Goal: Task Accomplishment & Management: Use online tool/utility

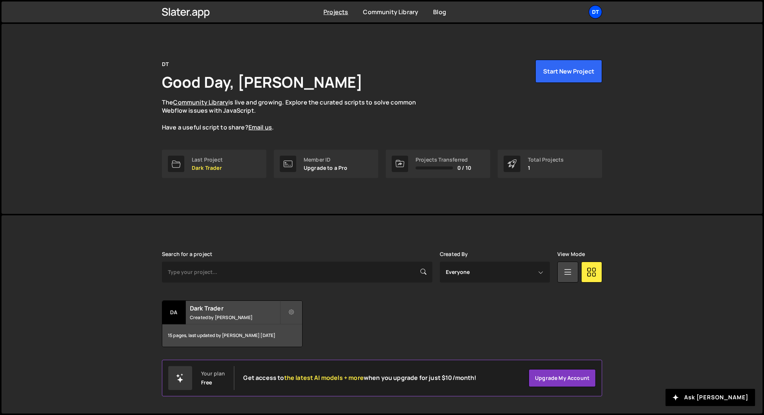
click at [598, 15] on div "DT" at bounding box center [594, 11] width 13 height 13
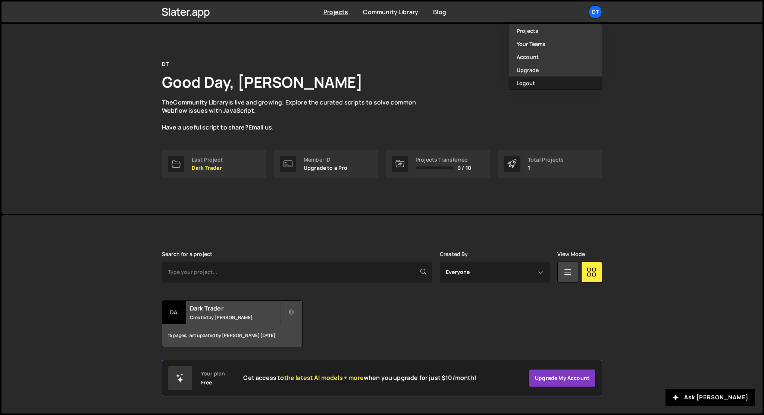
click at [535, 81] on button "Logout" at bounding box center [555, 82] width 92 height 13
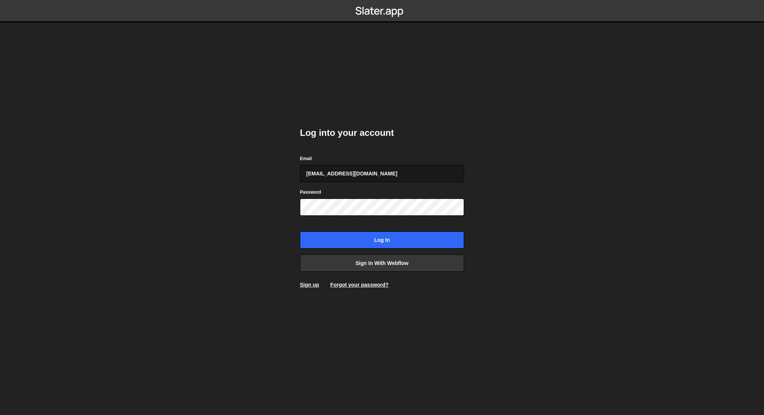
click at [426, 172] on input "valavuy13@gmail.com" at bounding box center [382, 173] width 164 height 17
type input "leader.mah.com@gmail.com"
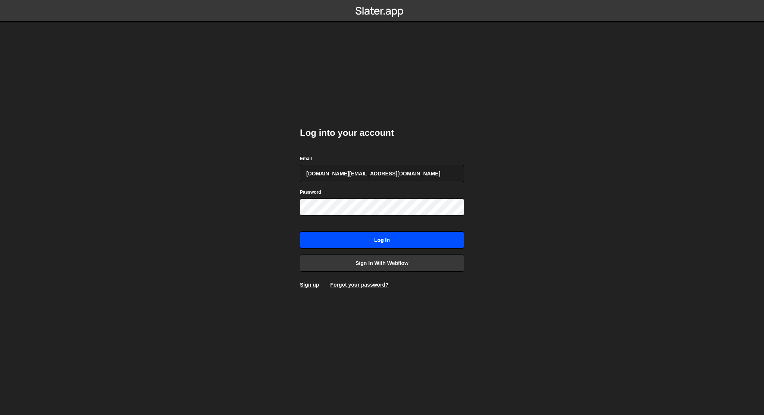
click at [405, 242] on input "Log in" at bounding box center [382, 239] width 164 height 17
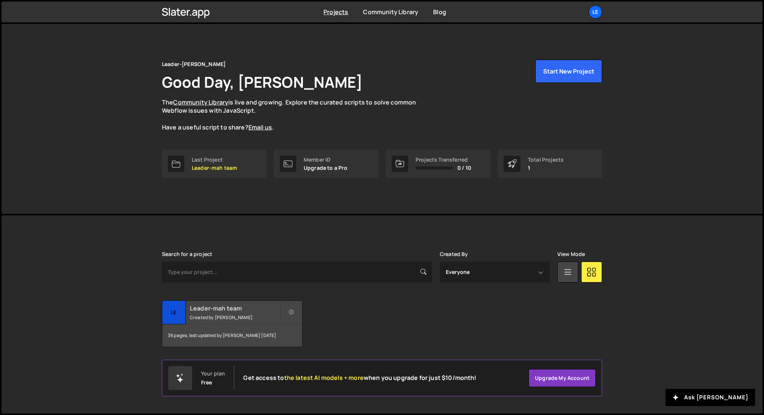
click at [213, 316] on small "Created by Denys Repryntsev" at bounding box center [235, 317] width 90 height 6
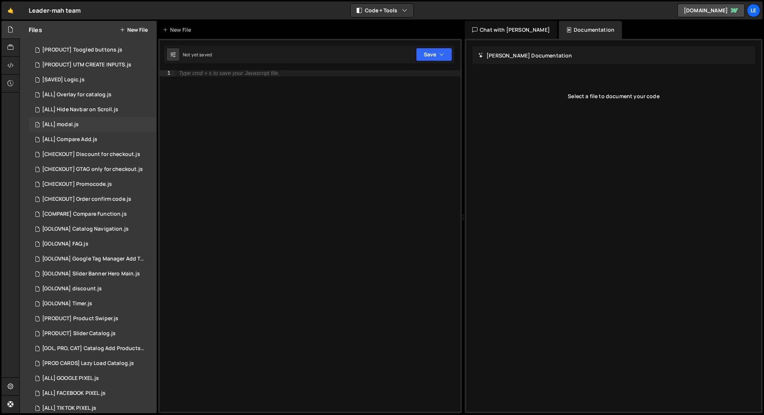
scroll to position [126, 0]
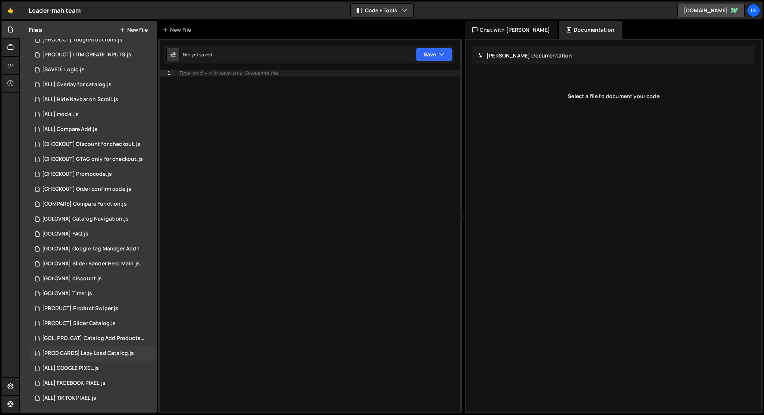
click at [103, 355] on div "[PROD CARDS] Lazy Load Catalog.js" at bounding box center [88, 353] width 92 height 7
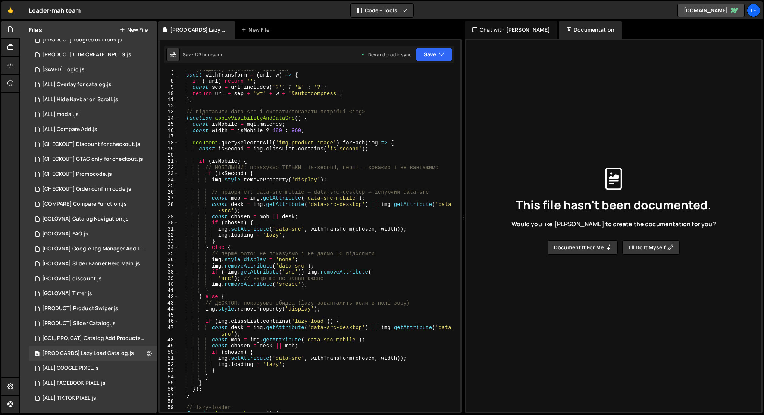
scroll to position [0, 0]
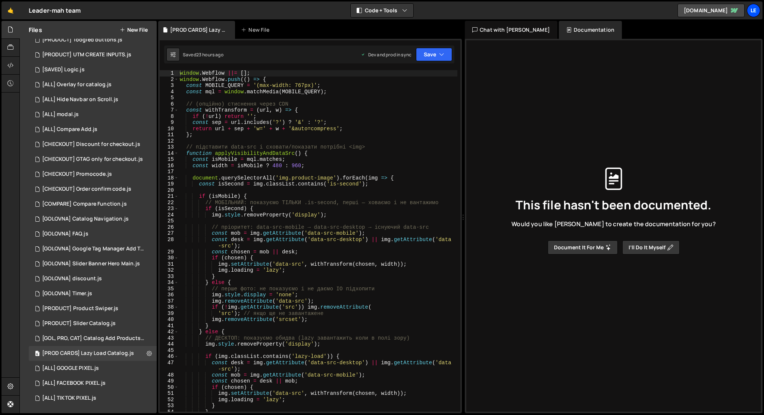
click at [754, 15] on div "Le" at bounding box center [753, 10] width 13 height 13
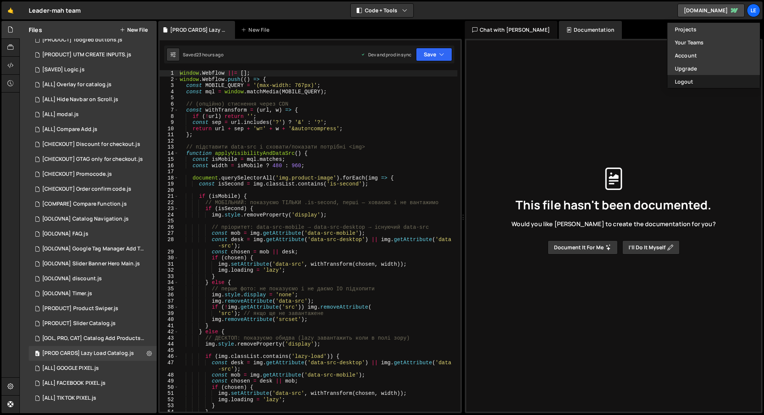
click at [706, 80] on button "Logout" at bounding box center [713, 81] width 92 height 13
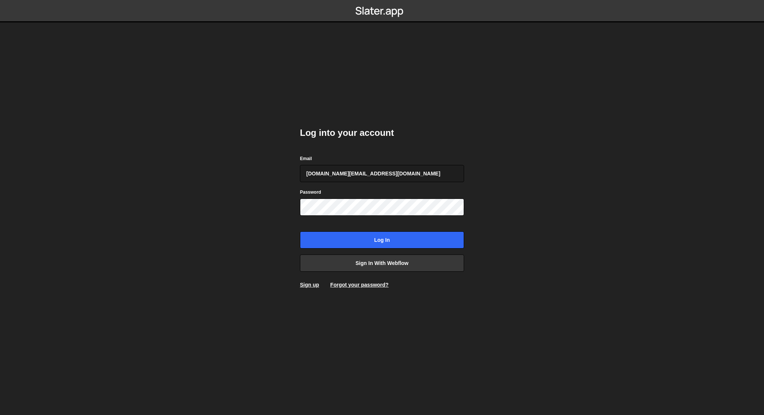
click at [363, 153] on div "Log into your account Email leader.mah.com@gmail.com Password Log in Sign in wi…" at bounding box center [382, 208] width 164 height 184
click at [365, 172] on input "leader.mah.com@gmail.com" at bounding box center [382, 173] width 164 height 17
type input "anastasiia.serhieieva@binaryx.com"
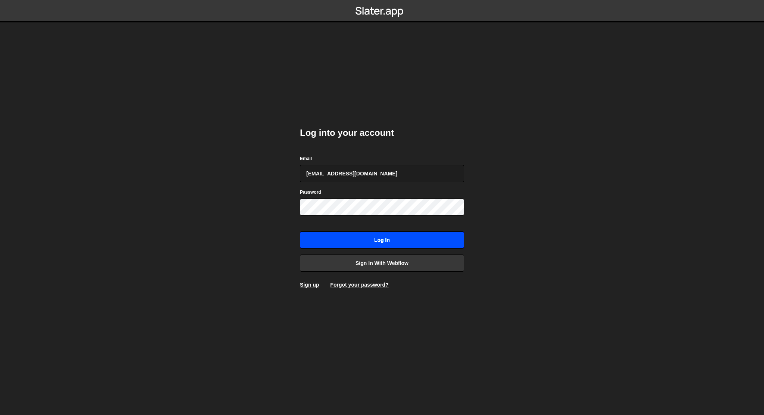
click at [378, 245] on input "Log in" at bounding box center [382, 239] width 164 height 17
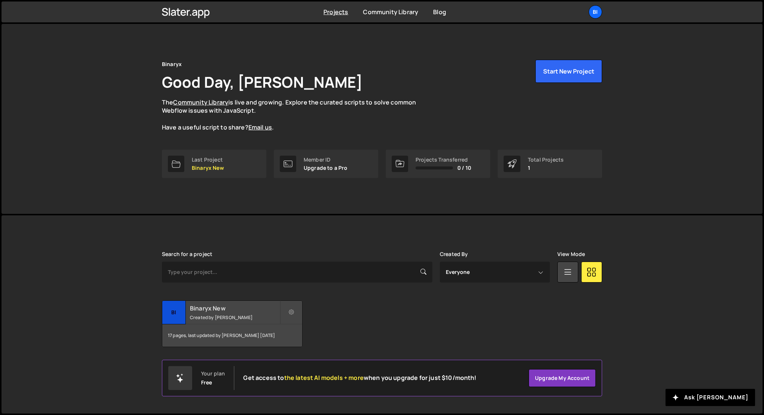
click at [216, 311] on h2 "Binaryx New" at bounding box center [235, 308] width 90 height 8
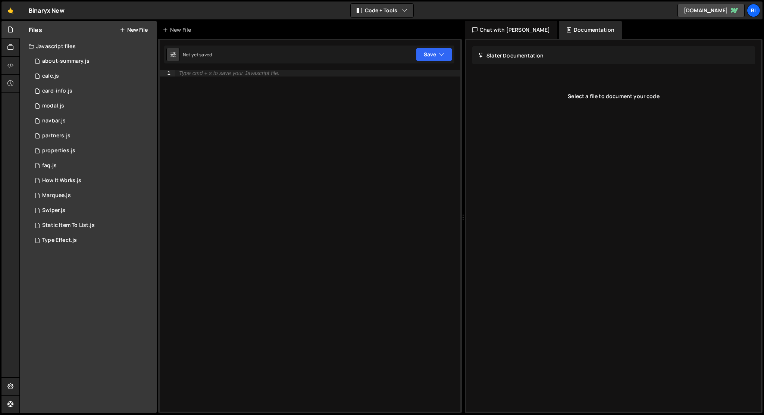
click at [133, 29] on button "New File" at bounding box center [134, 30] width 28 height 6
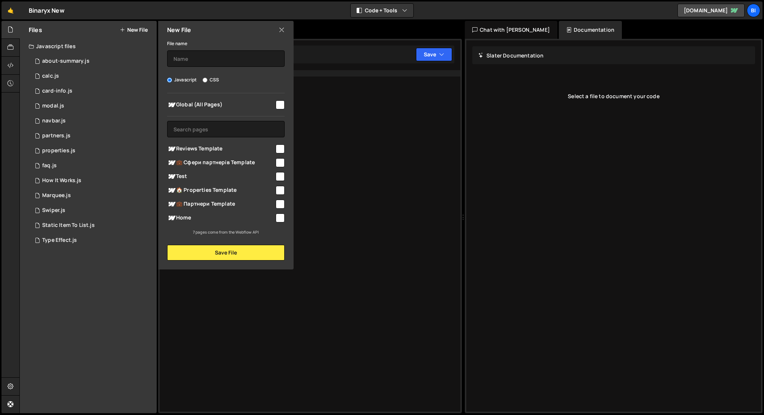
click at [281, 106] on input "checkbox" at bounding box center [280, 104] width 9 height 9
checkbox input "true"
click at [230, 54] on input "text" at bounding box center [225, 58] width 117 height 16
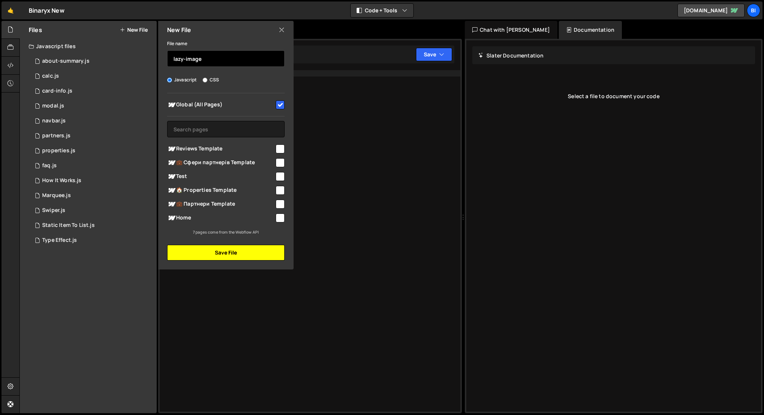
type input "lazy-image"
click at [235, 251] on button "Save File" at bounding box center [225, 253] width 117 height 16
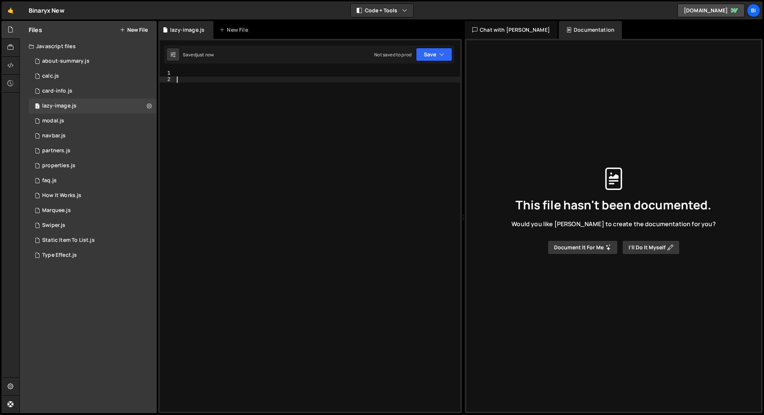
click at [235, 251] on div at bounding box center [317, 247] width 285 height 354
click at [230, 100] on div "Type cmd + s to save your Javascript file." at bounding box center [317, 247] width 285 height 354
paste textarea "</script>"
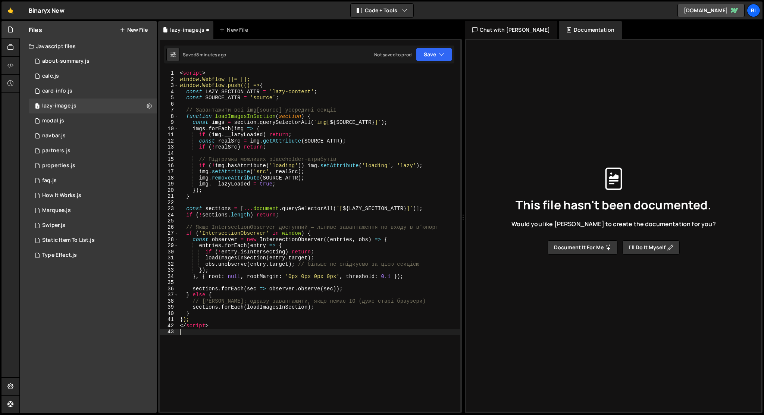
type textarea "</script>"
click at [223, 75] on div "< script > window.Webflow ||= []; window.Webflow.push(() => { const LAZY_SECTIO…" at bounding box center [319, 247] width 282 height 354
type textarea "<script>"
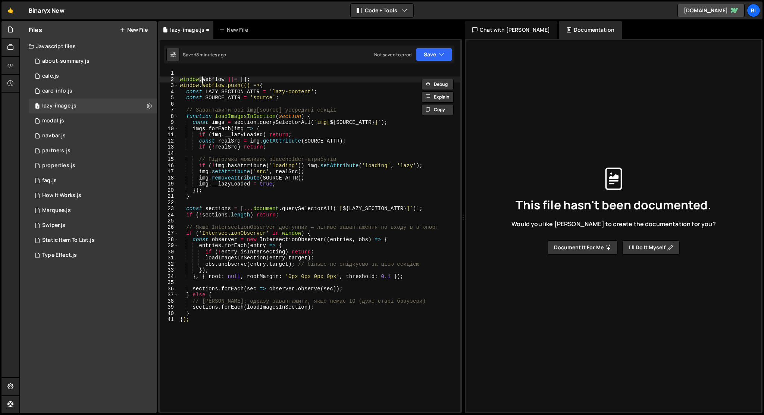
type textarea "window.Webflow.push(() => {"
